Goal: Transaction & Acquisition: Book appointment/travel/reservation

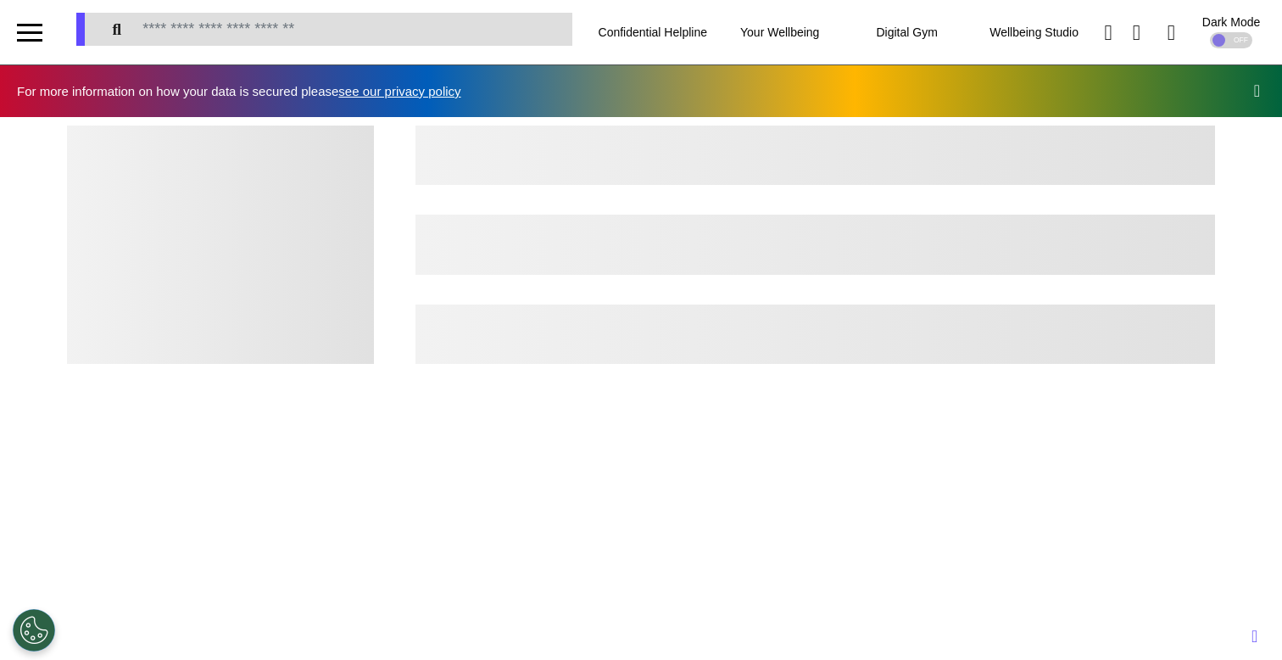
scroll to position [0, 640]
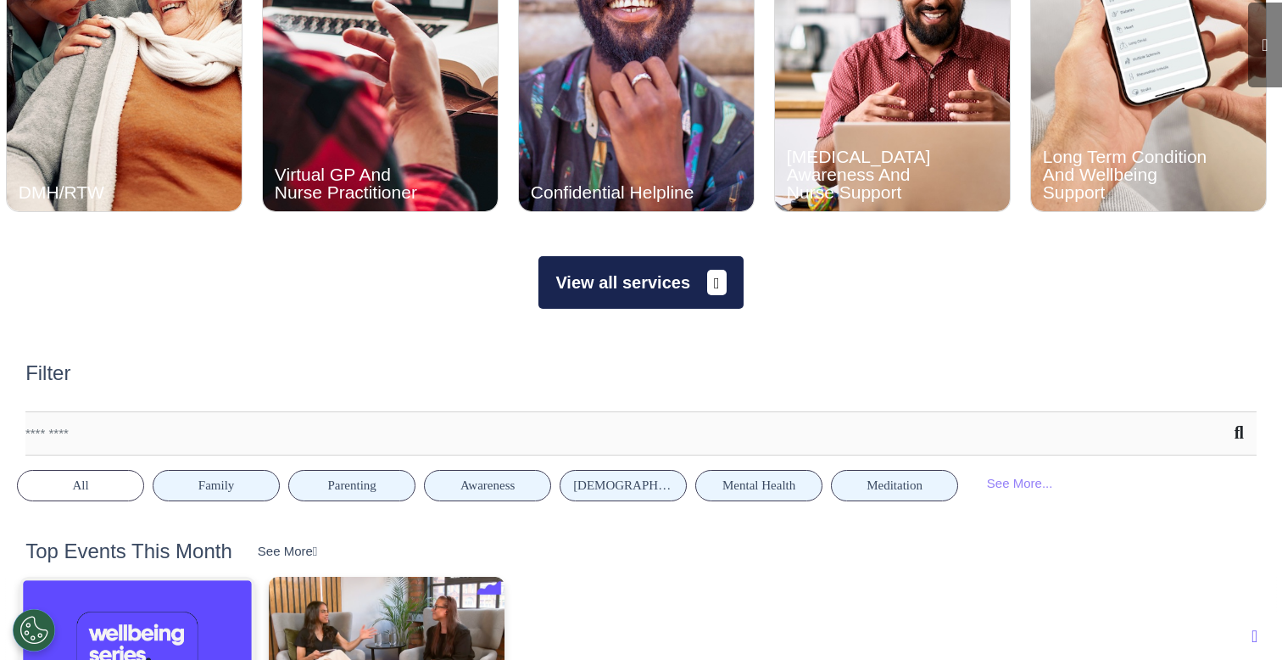
click at [638, 269] on button "View all services" at bounding box center [640, 282] width 204 height 53
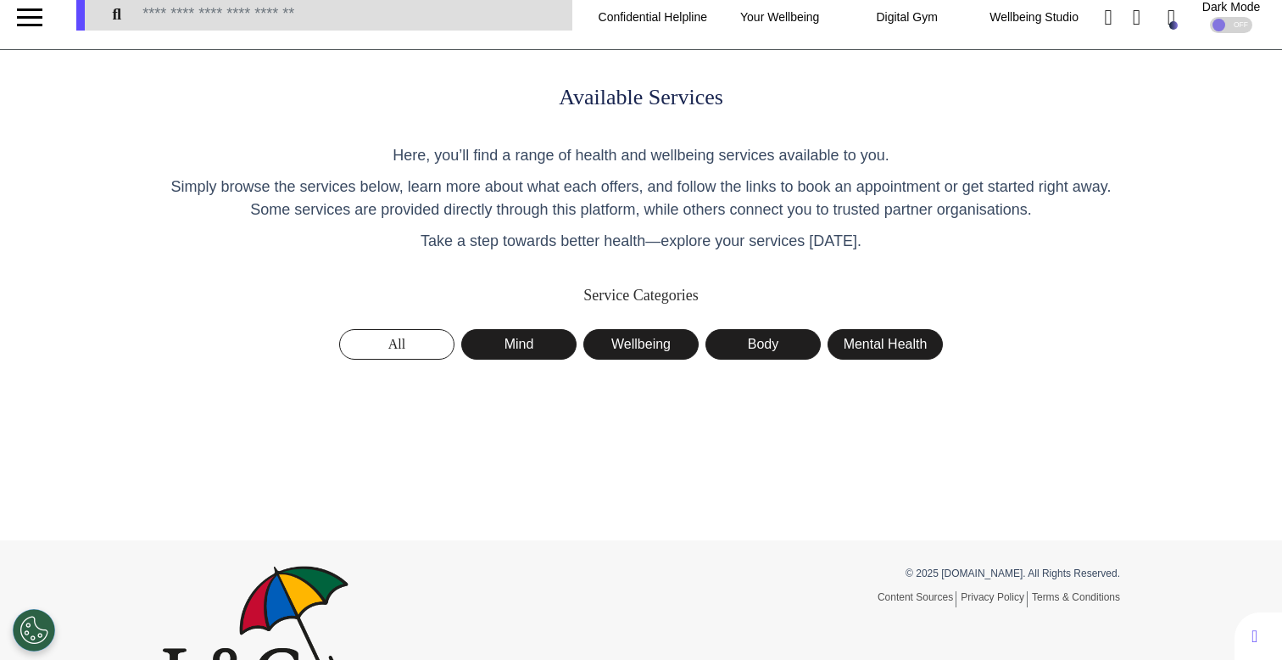
scroll to position [16, 0]
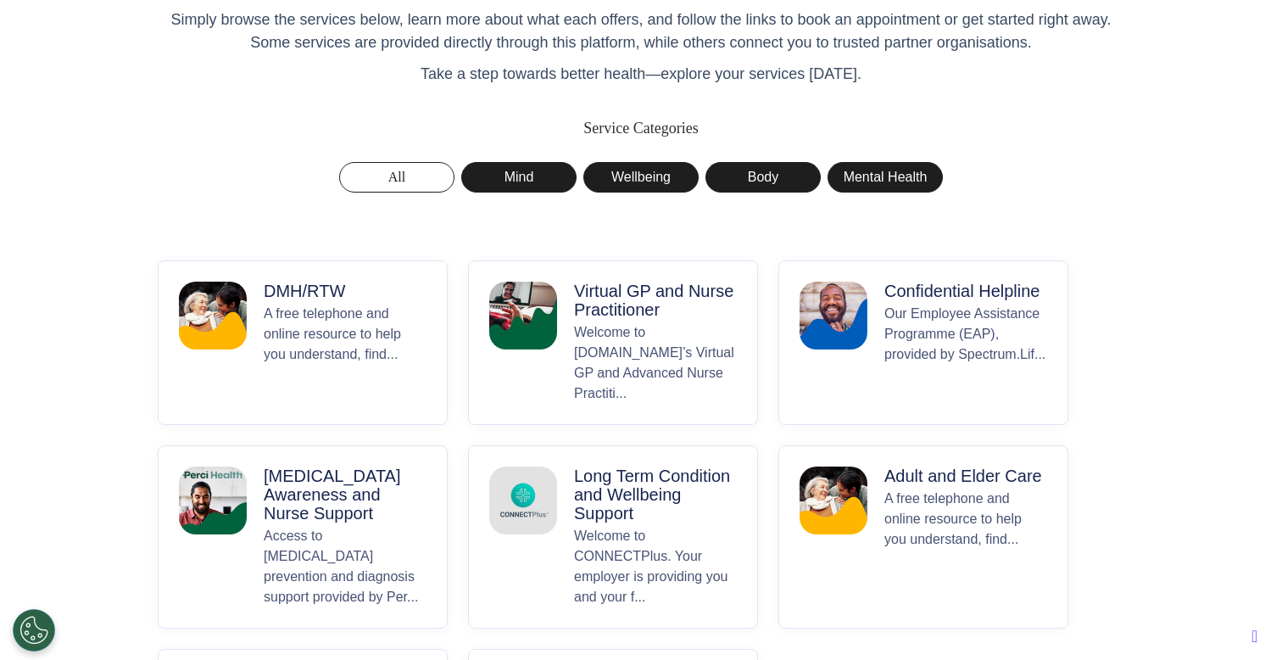
click at [635, 360] on p "Welcome to [DOMAIN_NAME]’s Virtual GP and Advanced Nurse Practiti..." at bounding box center [655, 362] width 163 height 81
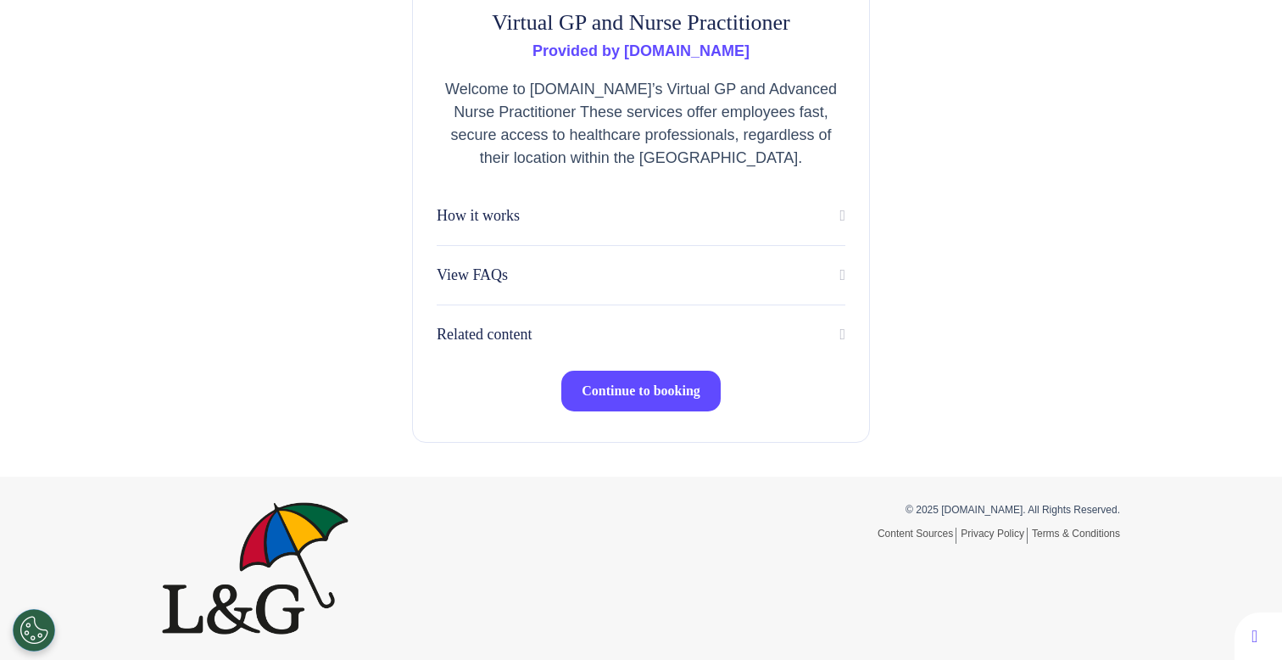
click at [661, 388] on span "Continue to booking" at bounding box center [641, 390] width 119 height 14
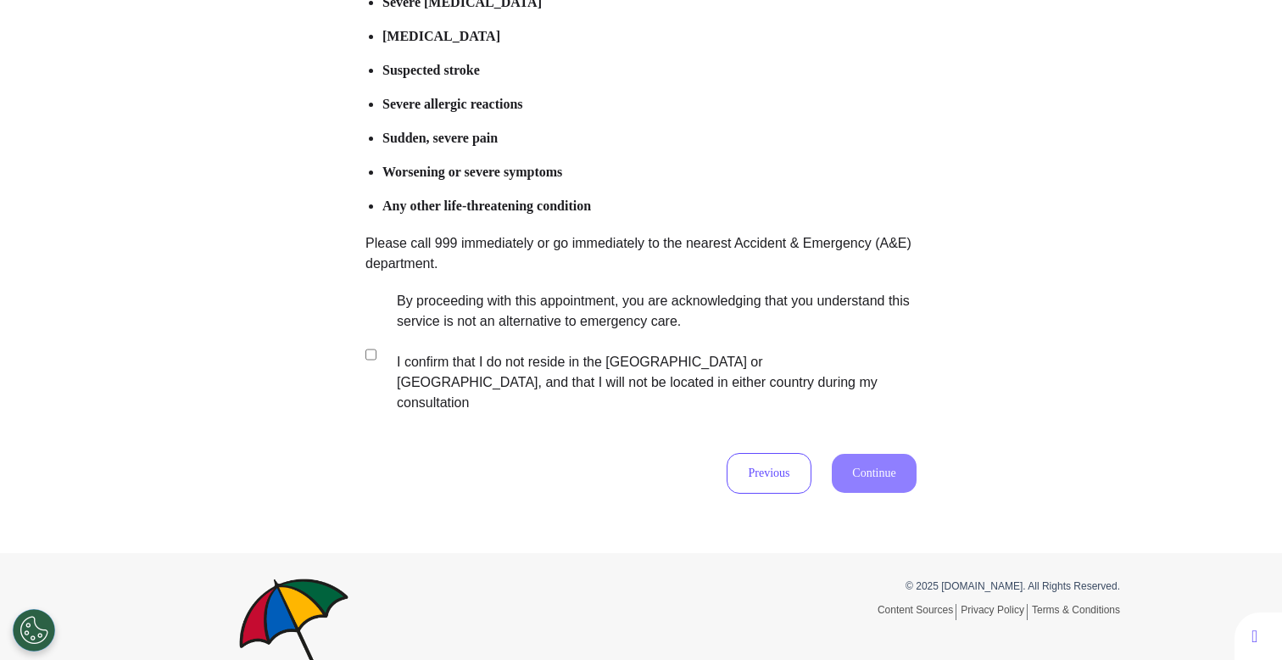
scroll to position [297, 0]
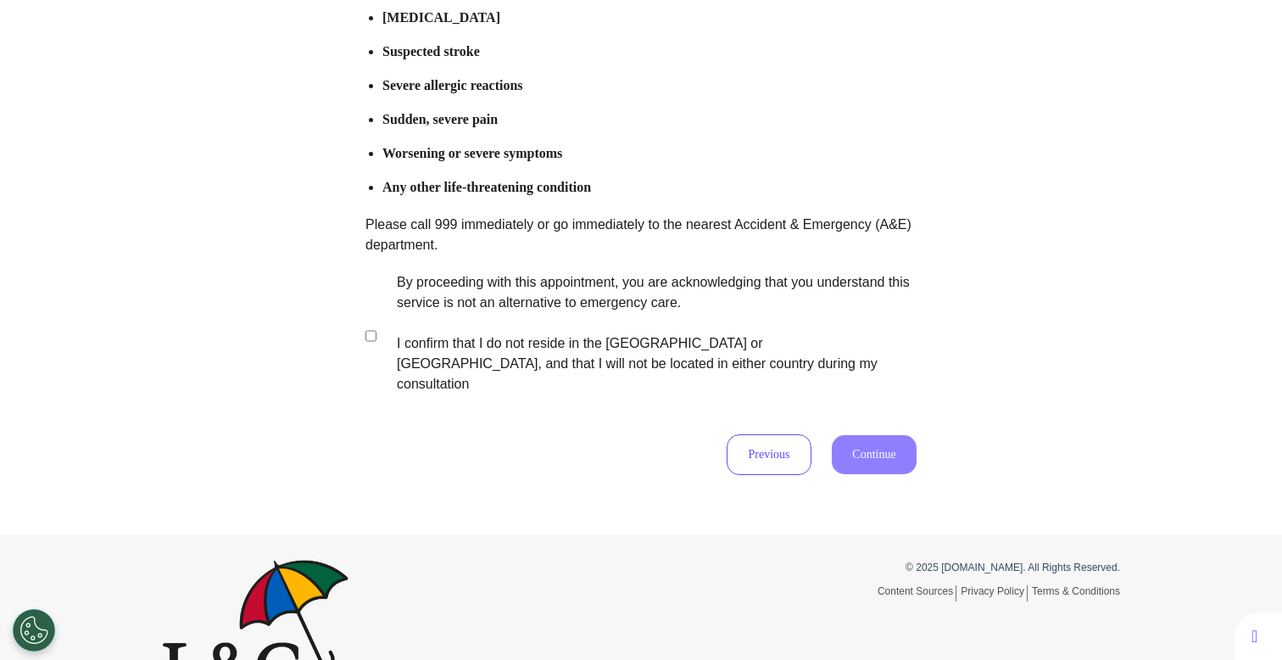
click at [633, 325] on label "By proceeding with this appointment, you are acknowledging that you understand …" at bounding box center [645, 333] width 531 height 122
click at [852, 435] on button "Continue" at bounding box center [874, 454] width 85 height 39
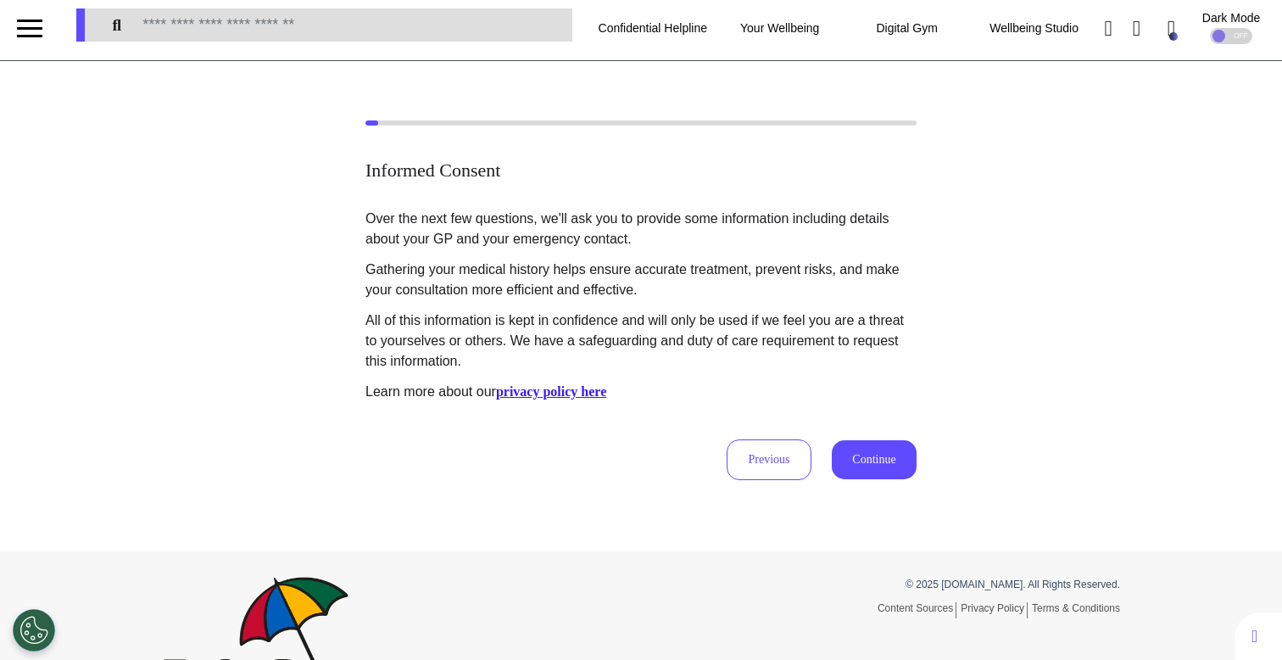
scroll to position [0, 0]
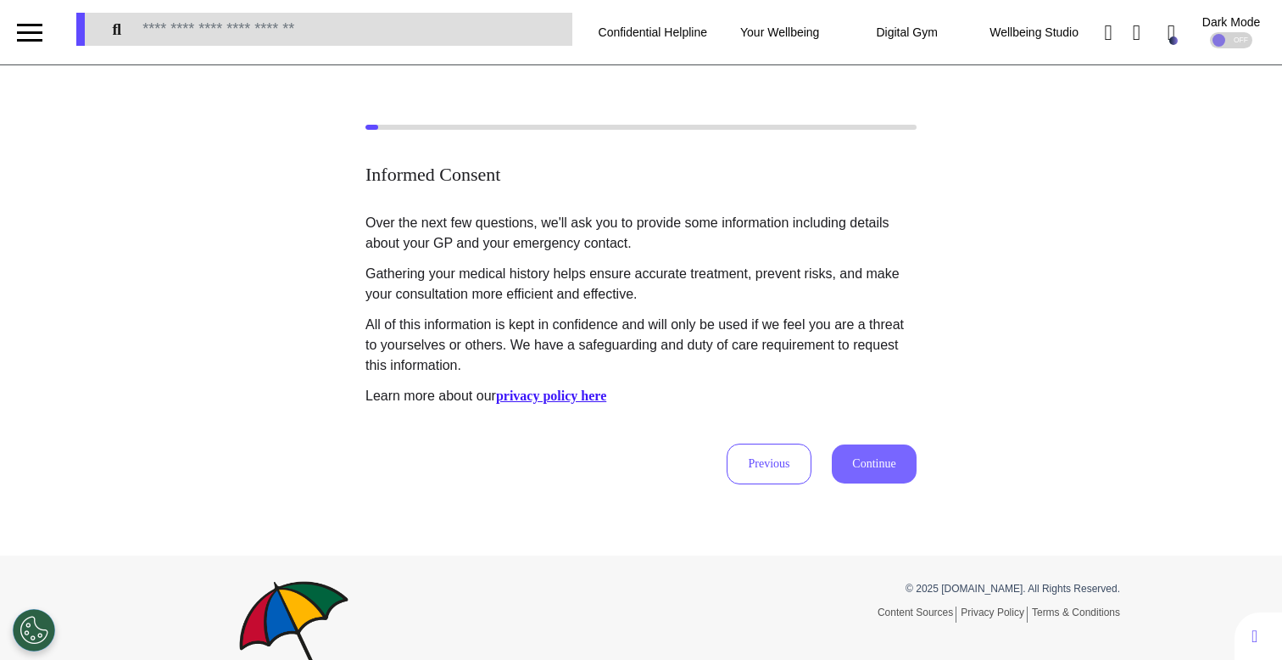
click at [873, 468] on button "Continue" at bounding box center [874, 463] width 85 height 39
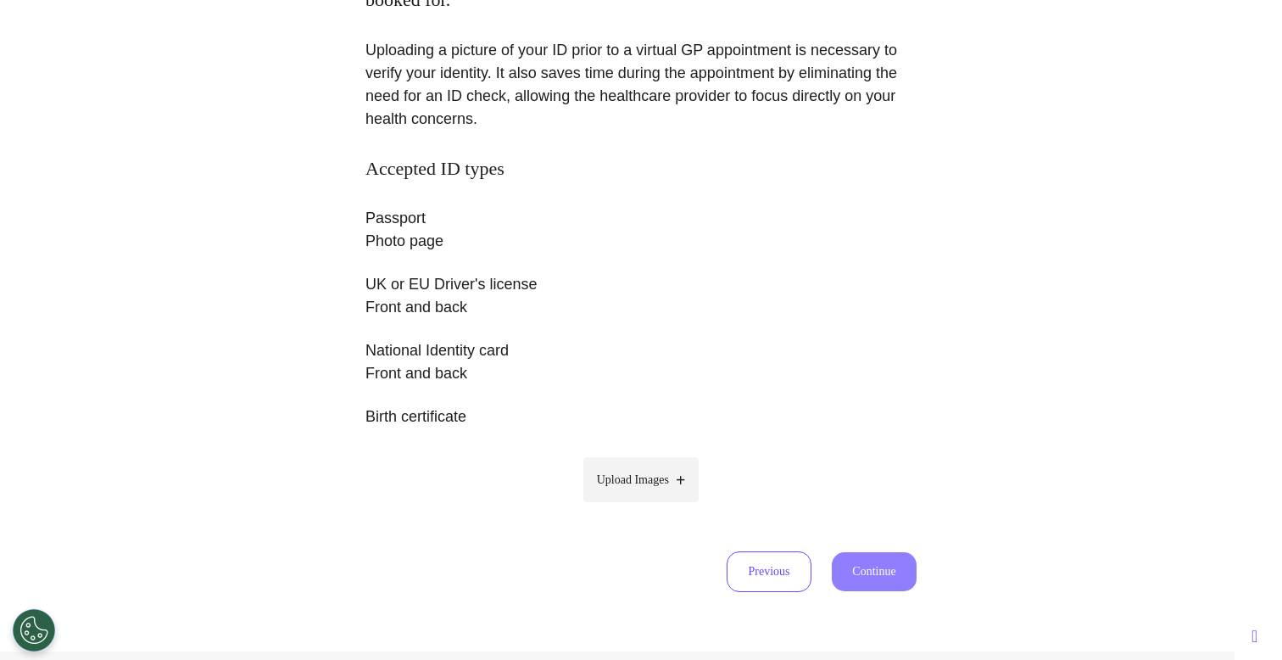
scroll to position [202, 0]
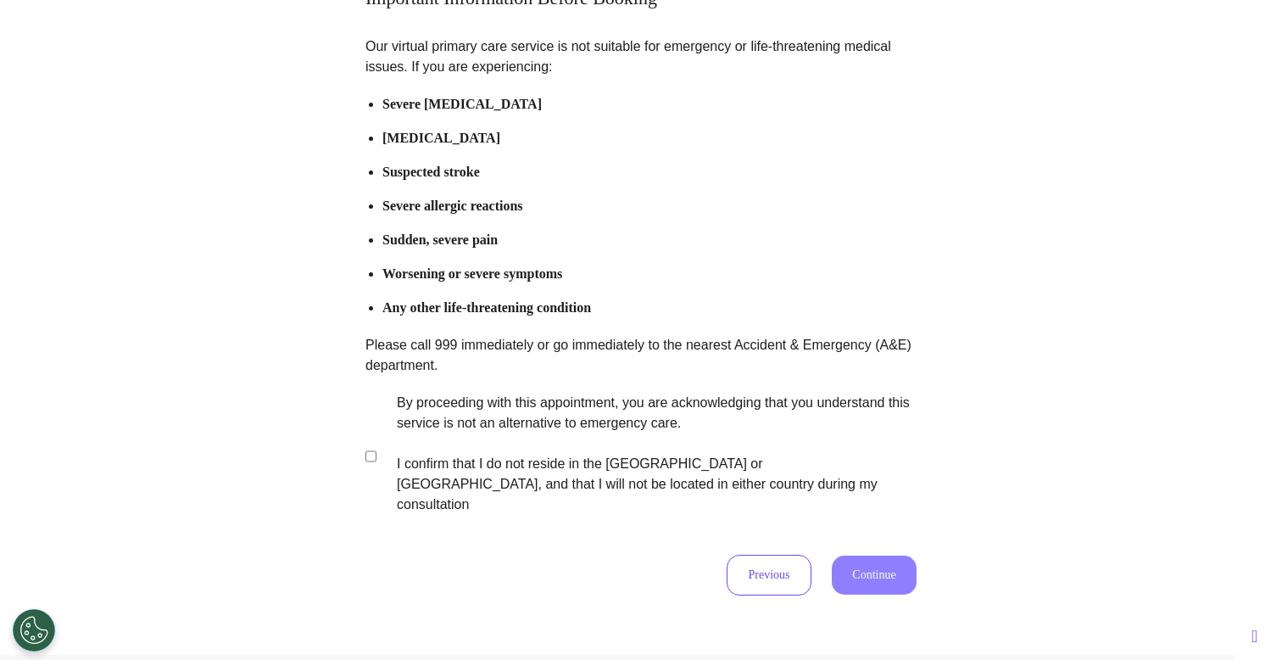
scroll to position [335, 0]
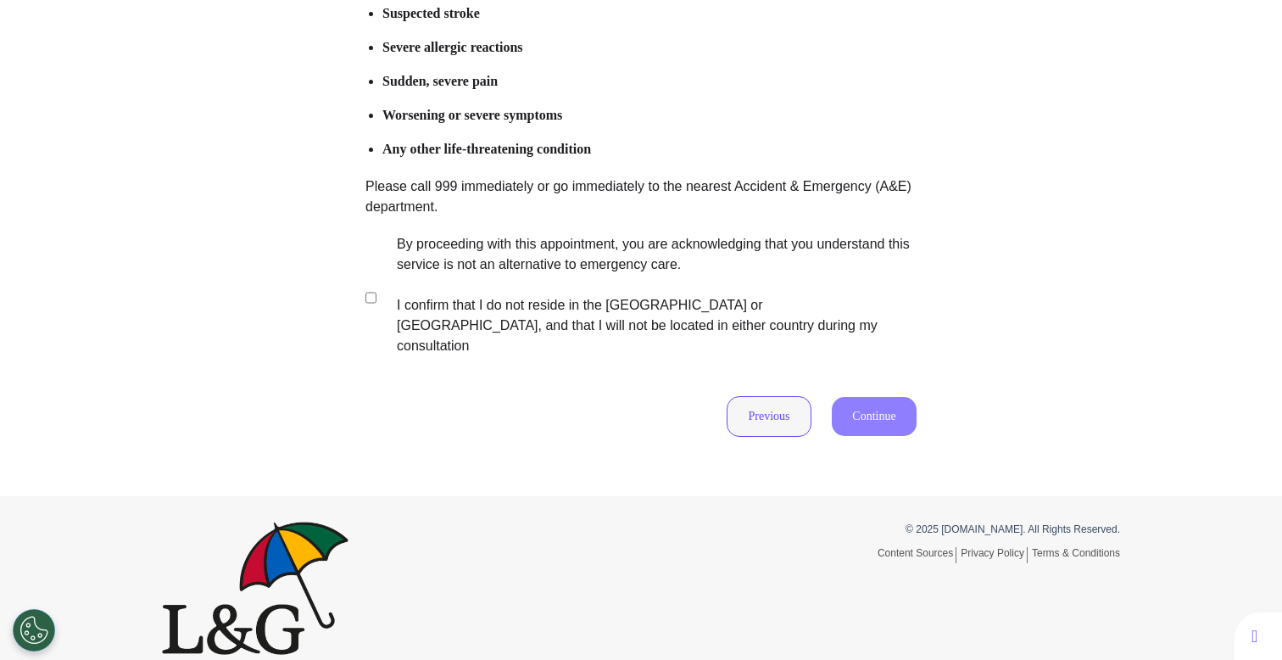
click at [741, 396] on button "Previous" at bounding box center [769, 416] width 85 height 41
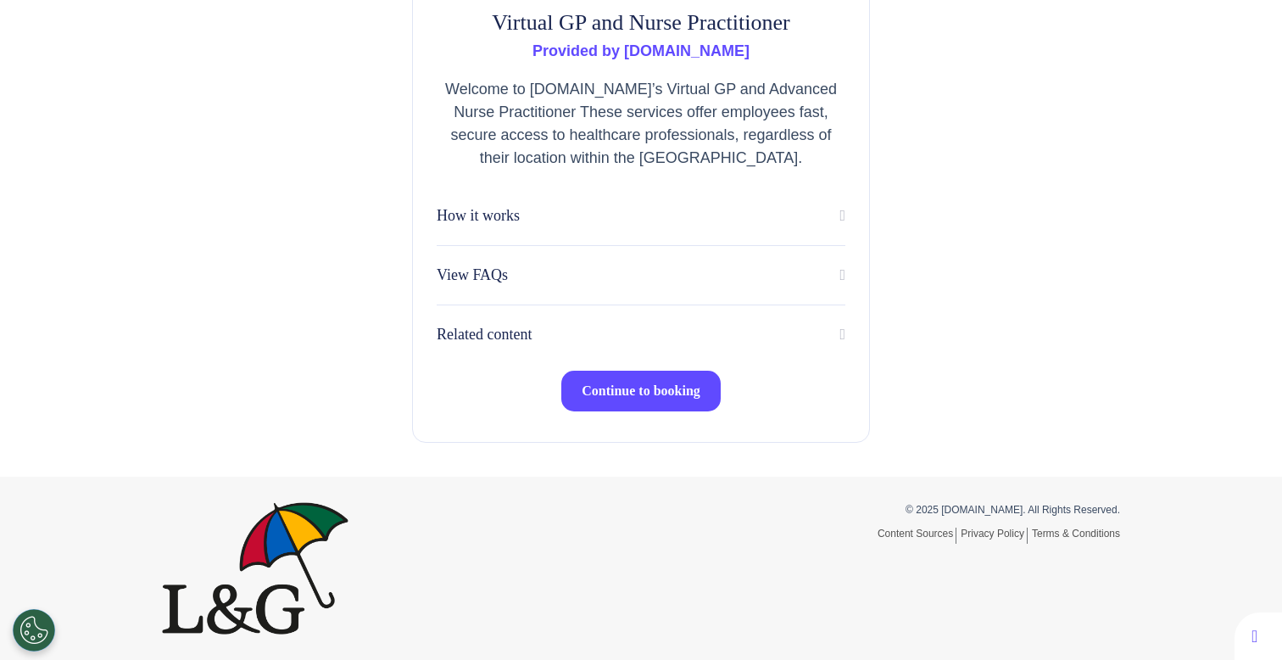
click at [641, 384] on span "Continue to booking" at bounding box center [641, 390] width 119 height 14
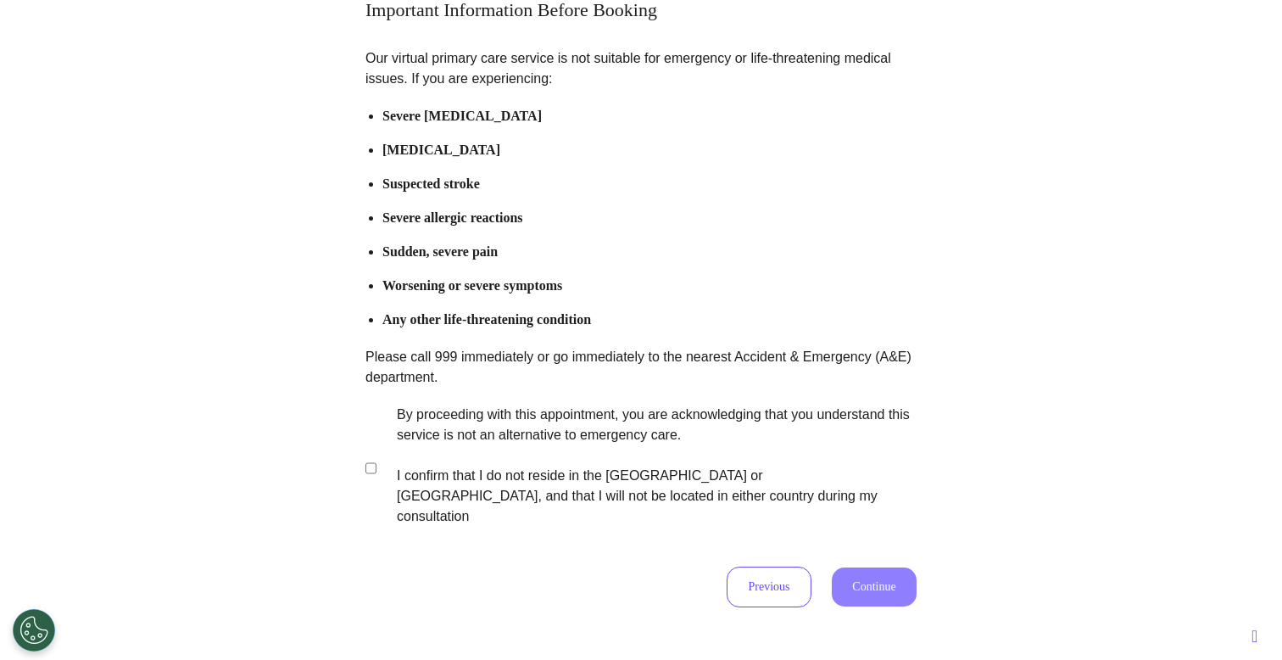
scroll to position [187, 0]
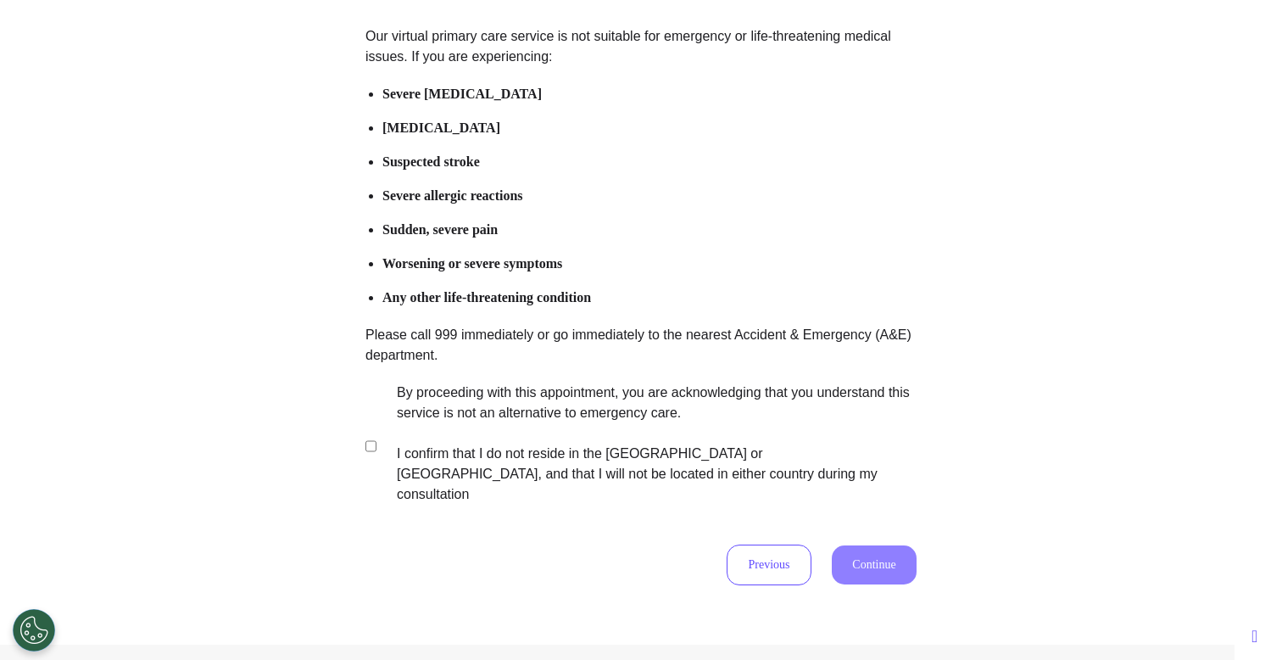
click at [583, 425] on label "By proceeding with this appointment, you are acknowledging that you understand …" at bounding box center [645, 443] width 531 height 122
click at [861, 552] on button "Continue" at bounding box center [874, 564] width 85 height 39
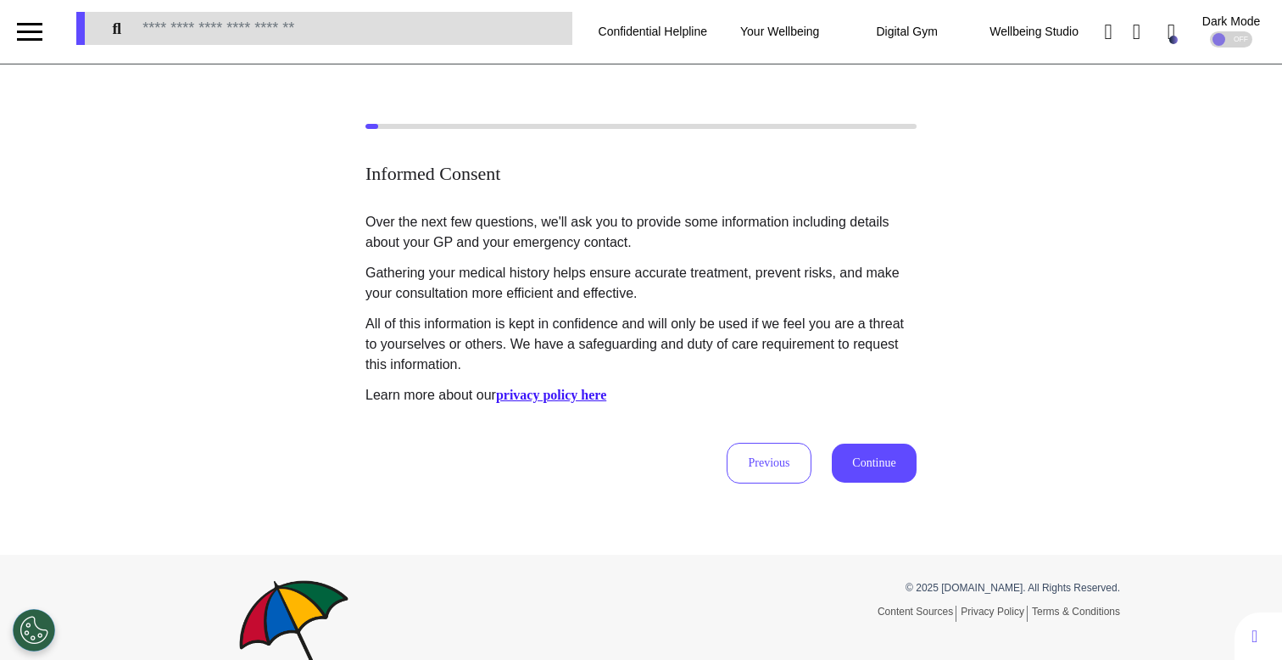
scroll to position [0, 0]
click at [842, 457] on button "Continue" at bounding box center [874, 463] width 85 height 39
